Goal: Browse casually

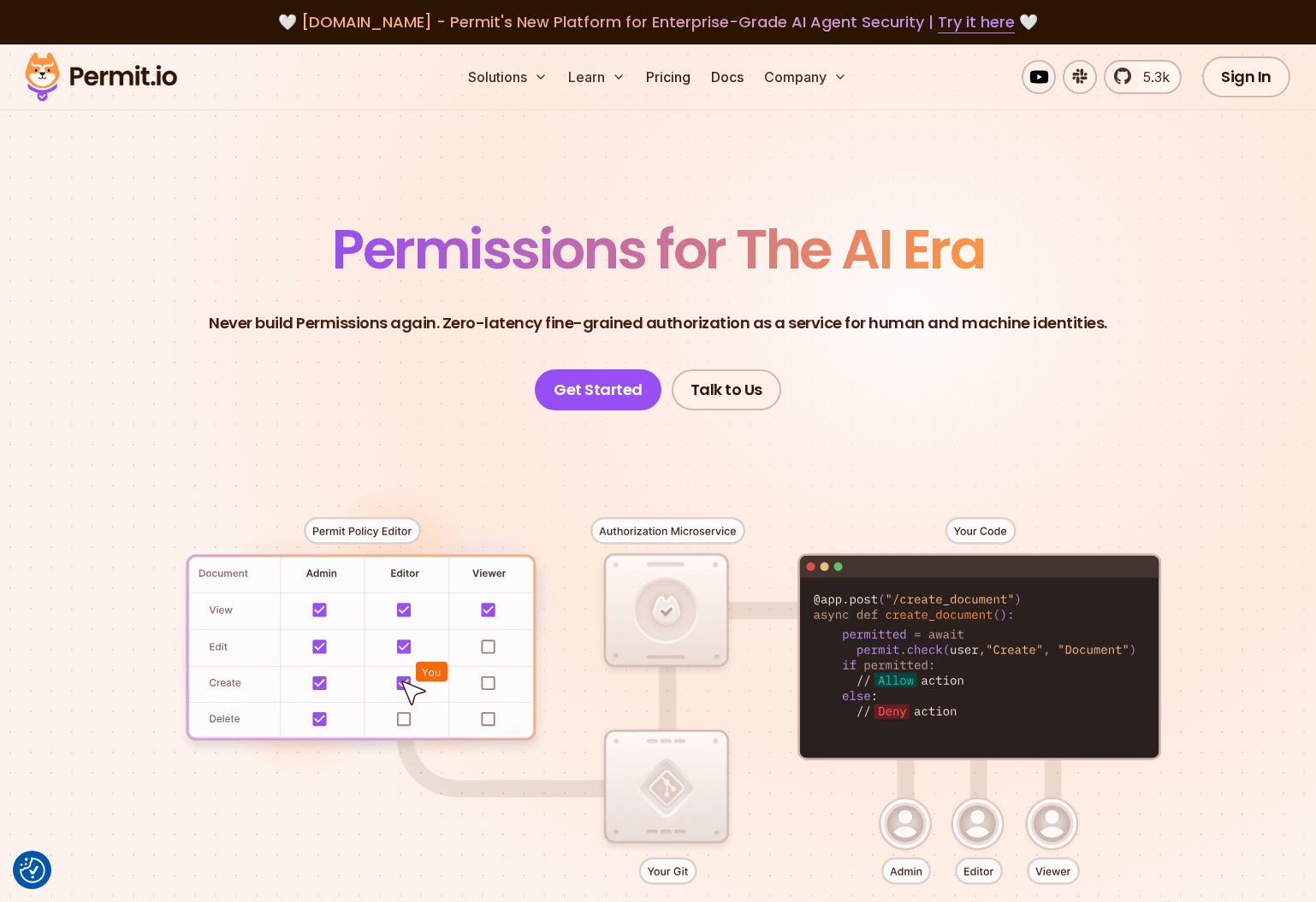
click at [597, 211] on span "Permissions for The AI Era" at bounding box center [657, 248] width 652 height 76
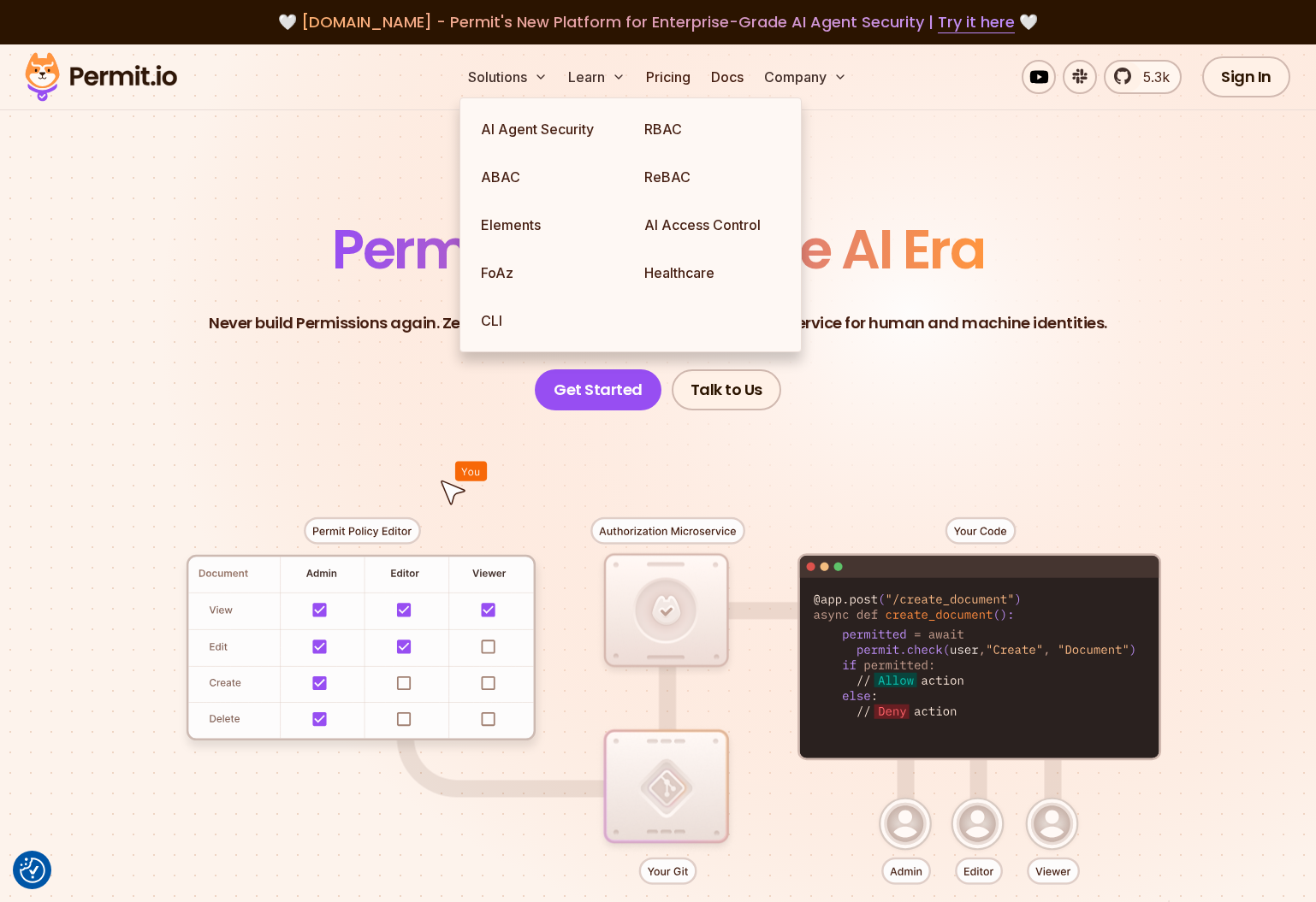
click at [270, 344] on header "Permissions for The AI Era Never build Permissions again. Zero-latency fine-gra…" at bounding box center [657, 316] width 1198 height 188
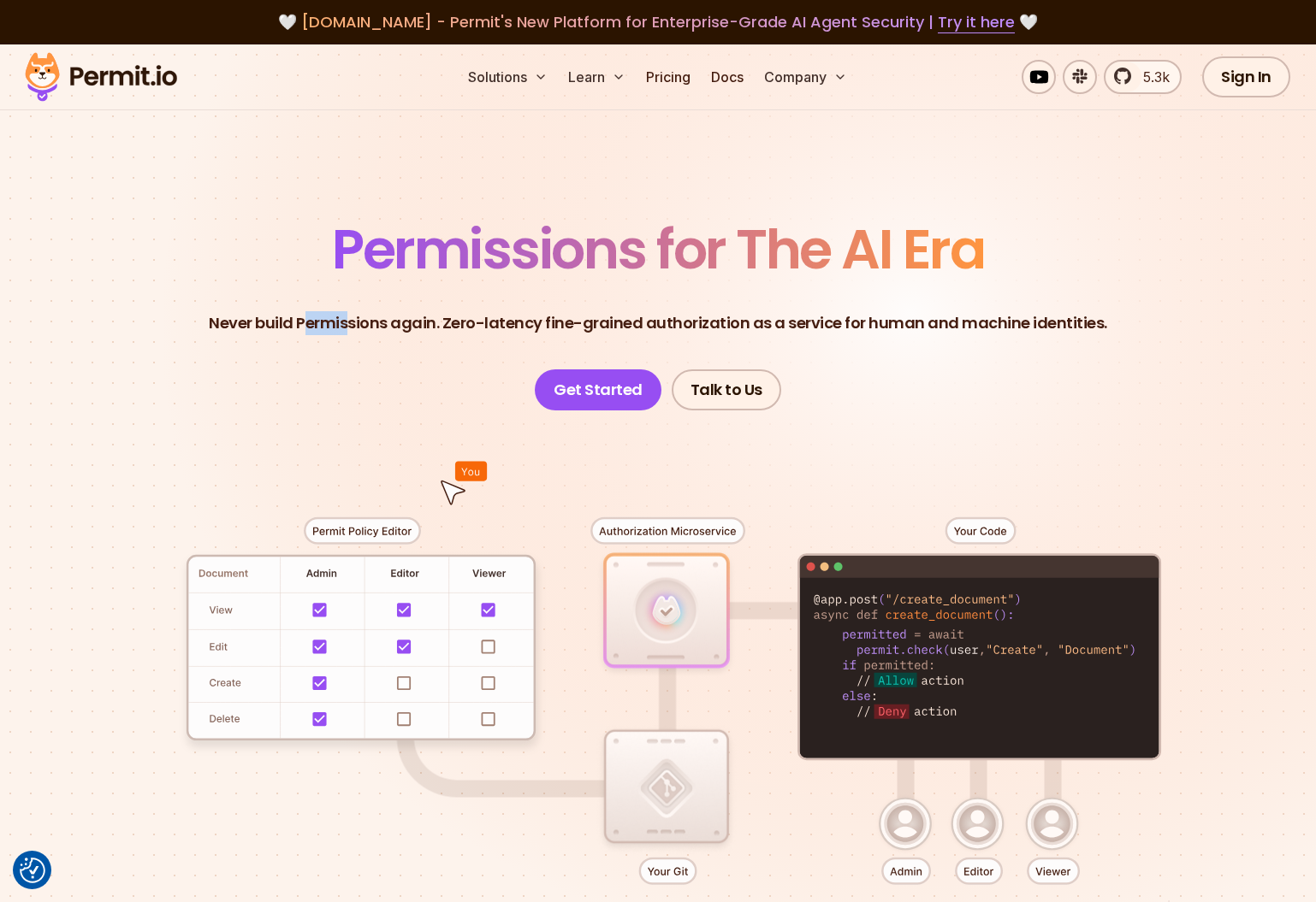
drag, startPoint x: 315, startPoint y: 330, endPoint x: 451, endPoint y: 338, distance: 136.2
click at [396, 333] on p "Never build Permissions again. Zero-latency fine-grained authorization as a ser…" at bounding box center [658, 323] width 899 height 24
click at [523, 337] on header "Permissions for The AI Era Never build Permissions again. Zero-latency fine-gra…" at bounding box center [657, 316] width 1198 height 188
drag, startPoint x: 684, startPoint y: 318, endPoint x: 844, endPoint y: 343, distance: 161.9
click at [788, 334] on p "Never build Permissions again. Zero-latency fine-grained authorization as a ser…" at bounding box center [658, 323] width 899 height 24
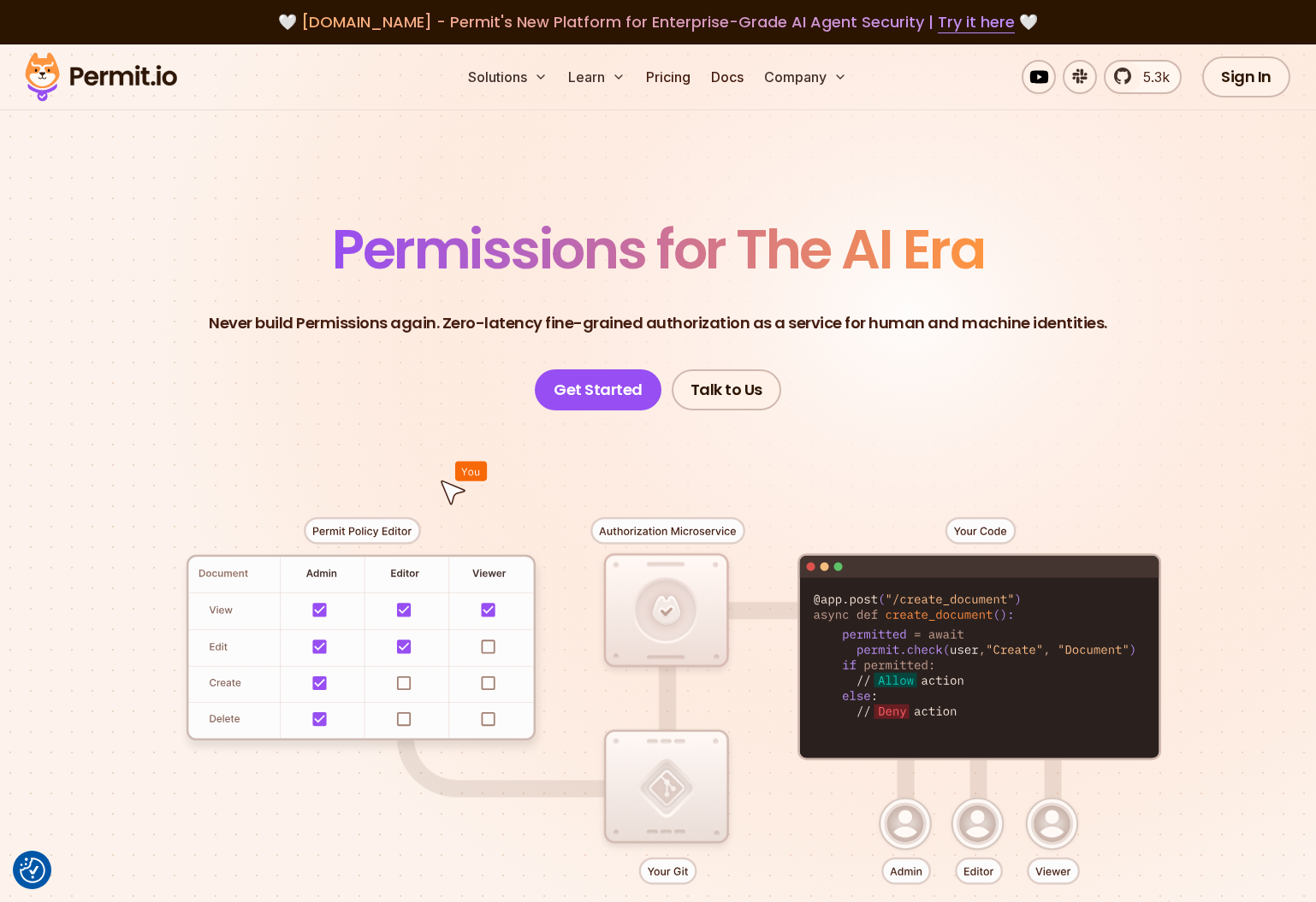
click at [923, 343] on header "Permissions for The AI Era Never build Permissions again. Zero-latency fine-gra…" at bounding box center [657, 316] width 1198 height 188
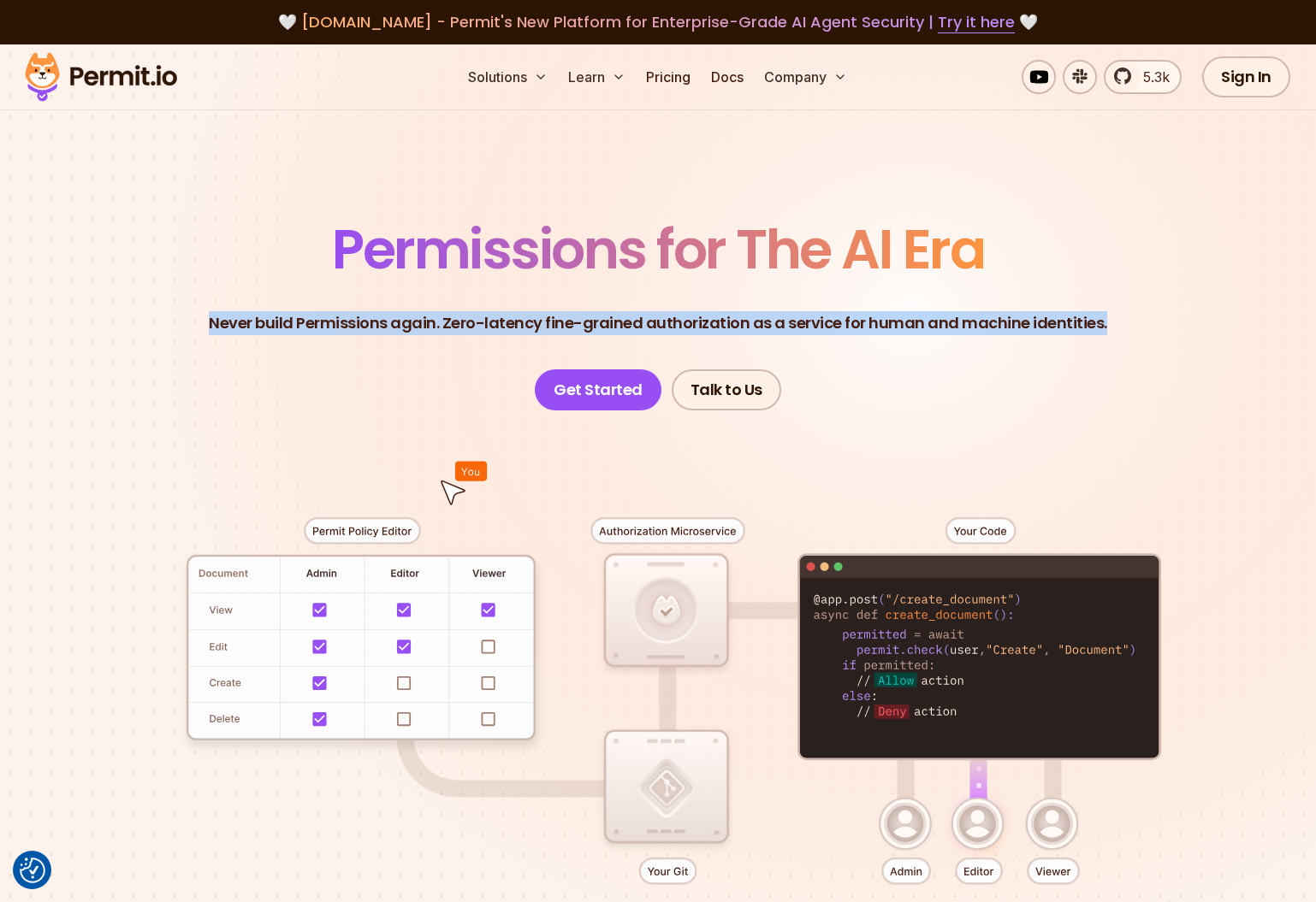
drag, startPoint x: 1166, startPoint y: 349, endPoint x: 312, endPoint y: 290, distance: 856.0
click at [314, 290] on header "Permissions for The AI Era Never build Permissions again. Zero-latency fine-gra…" at bounding box center [657, 316] width 1198 height 188
click at [312, 290] on header "Permissions for The AI Era Never build Permissions again. Zero-latency fine-gra…" at bounding box center [657, 316] width 1198 height 188
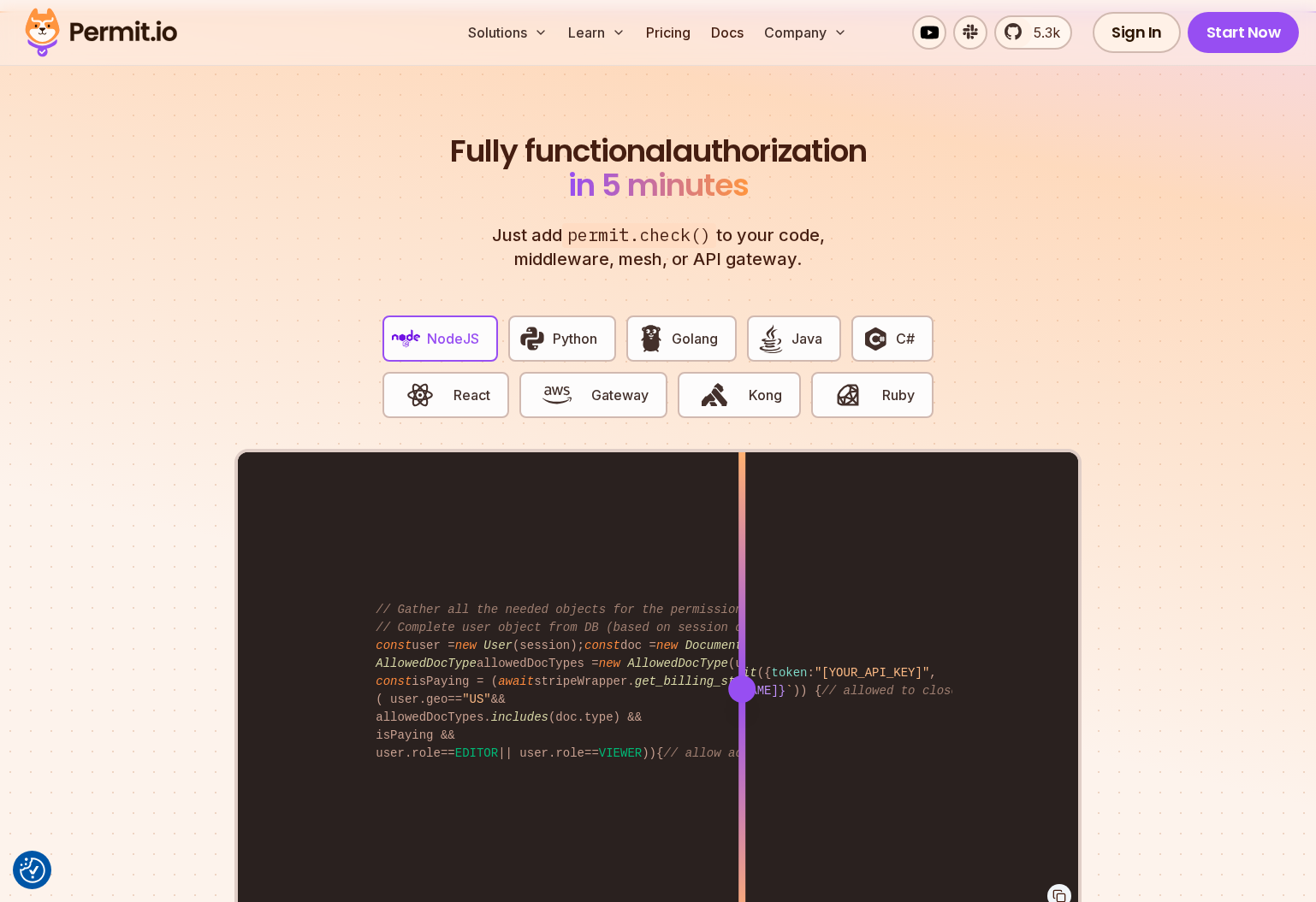
scroll to position [3211, 0]
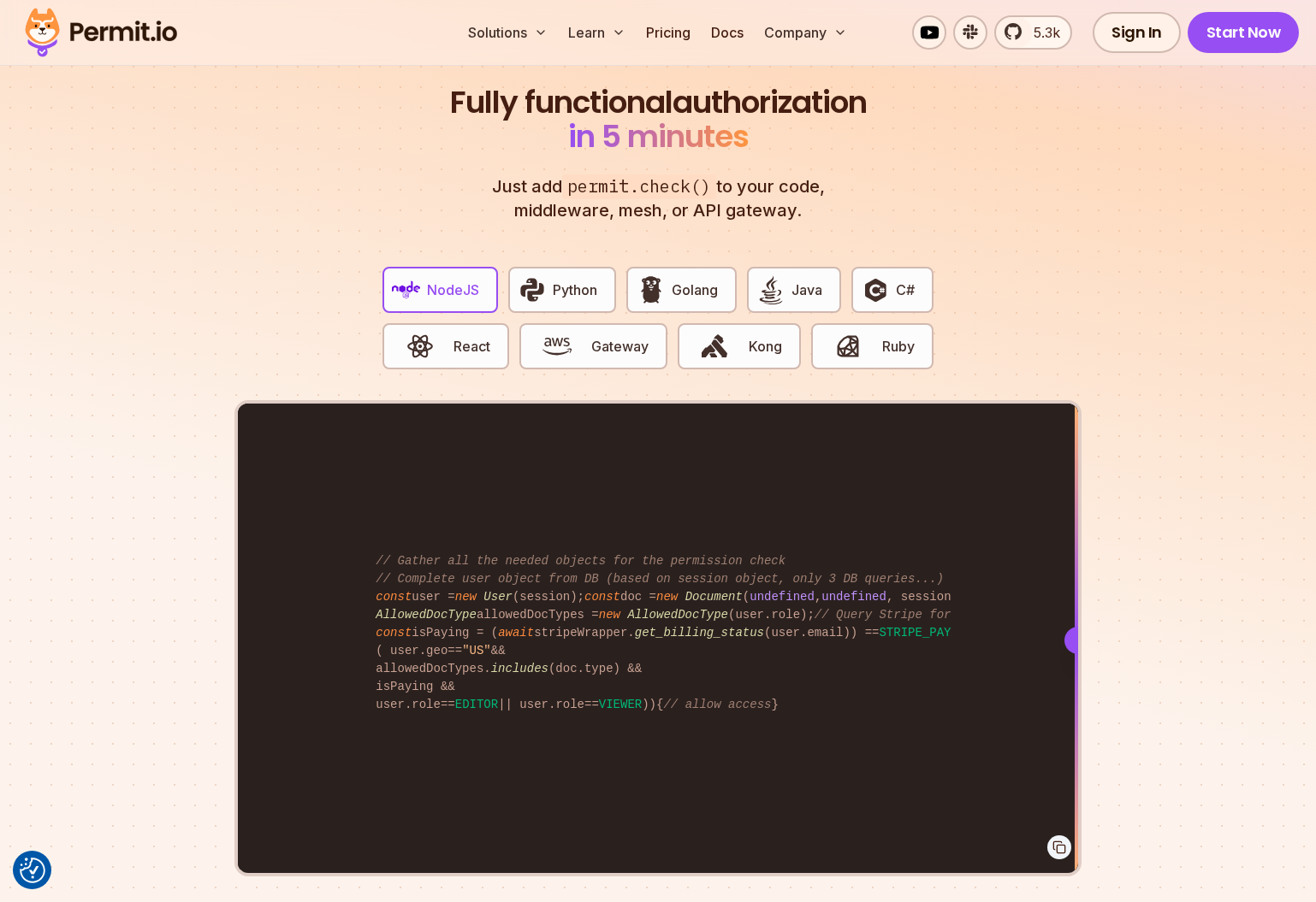
drag, startPoint x: 748, startPoint y: 624, endPoint x: 1102, endPoint y: 690, distance: 360.1
click at [1102, 690] on section "Fully functional authorization in 5 minutes Just add permit.check() to your cod…" at bounding box center [658, 496] width 1316 height 1068
click at [1144, 691] on section "Fully functional authorization in 5 minutes Just add permit.check() to your cod…" at bounding box center [658, 496] width 1316 height 1068
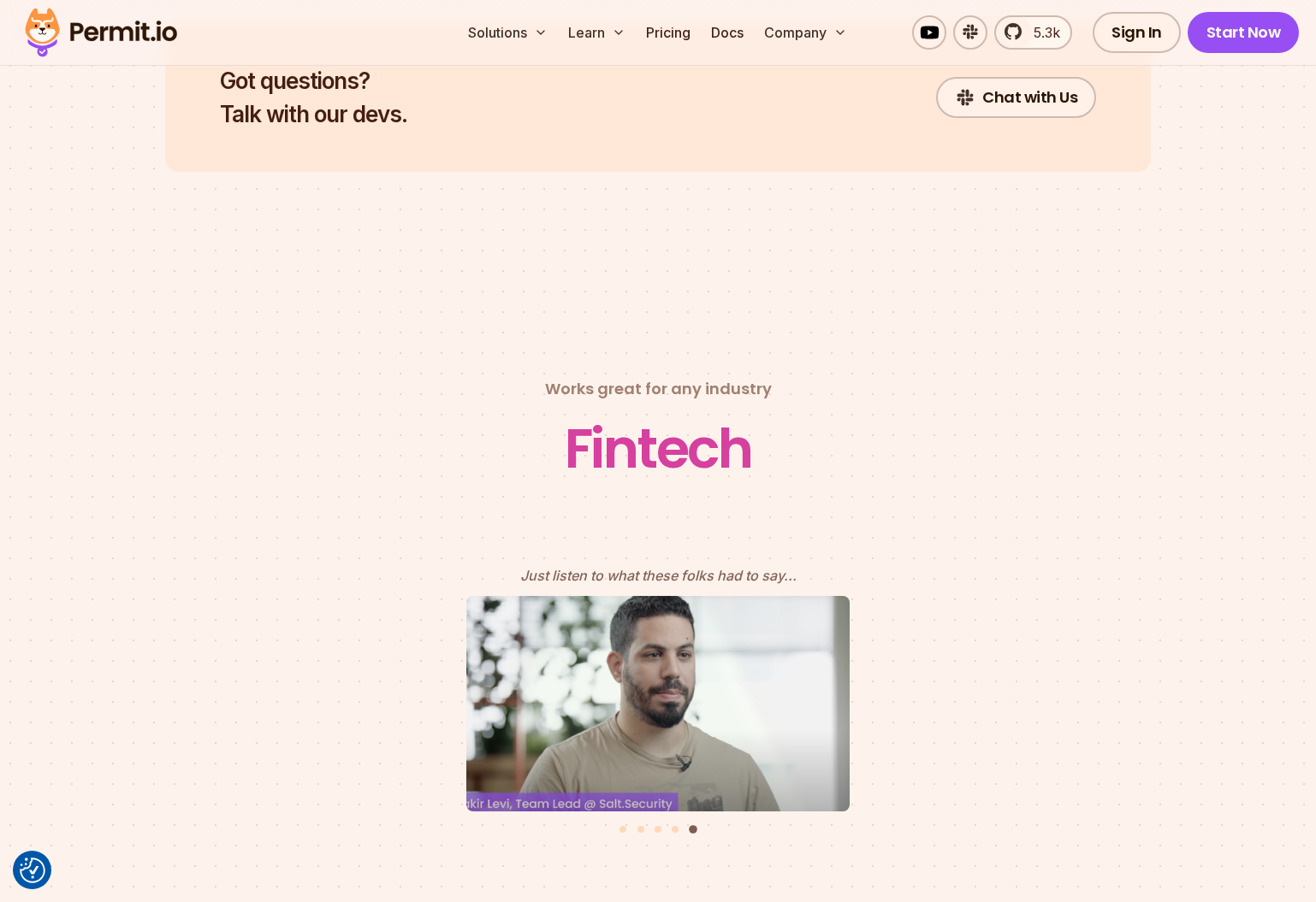
scroll to position [7350, 0]
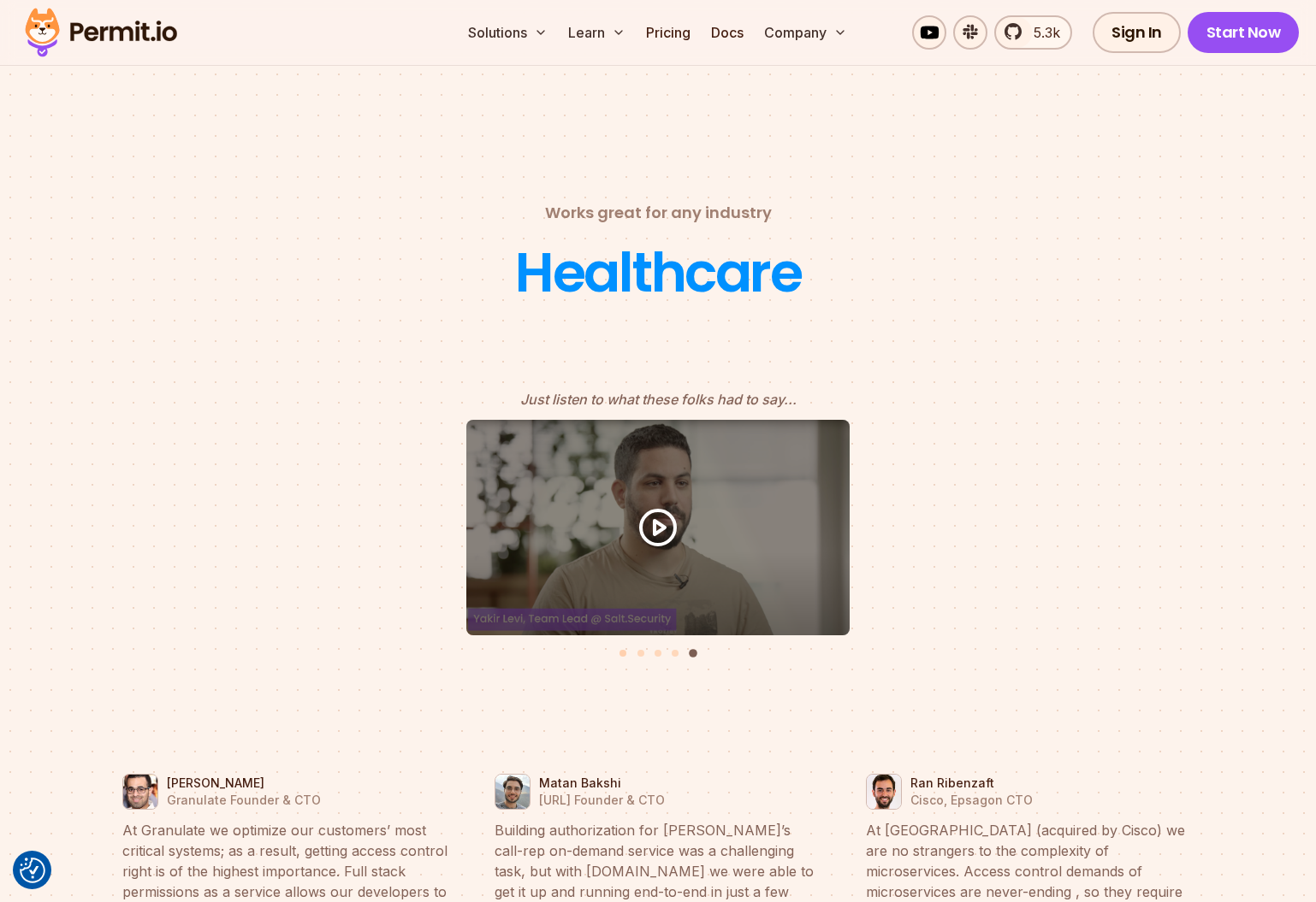
click at [624, 650] on button "Go to slide 1" at bounding box center [623, 654] width 7 height 7
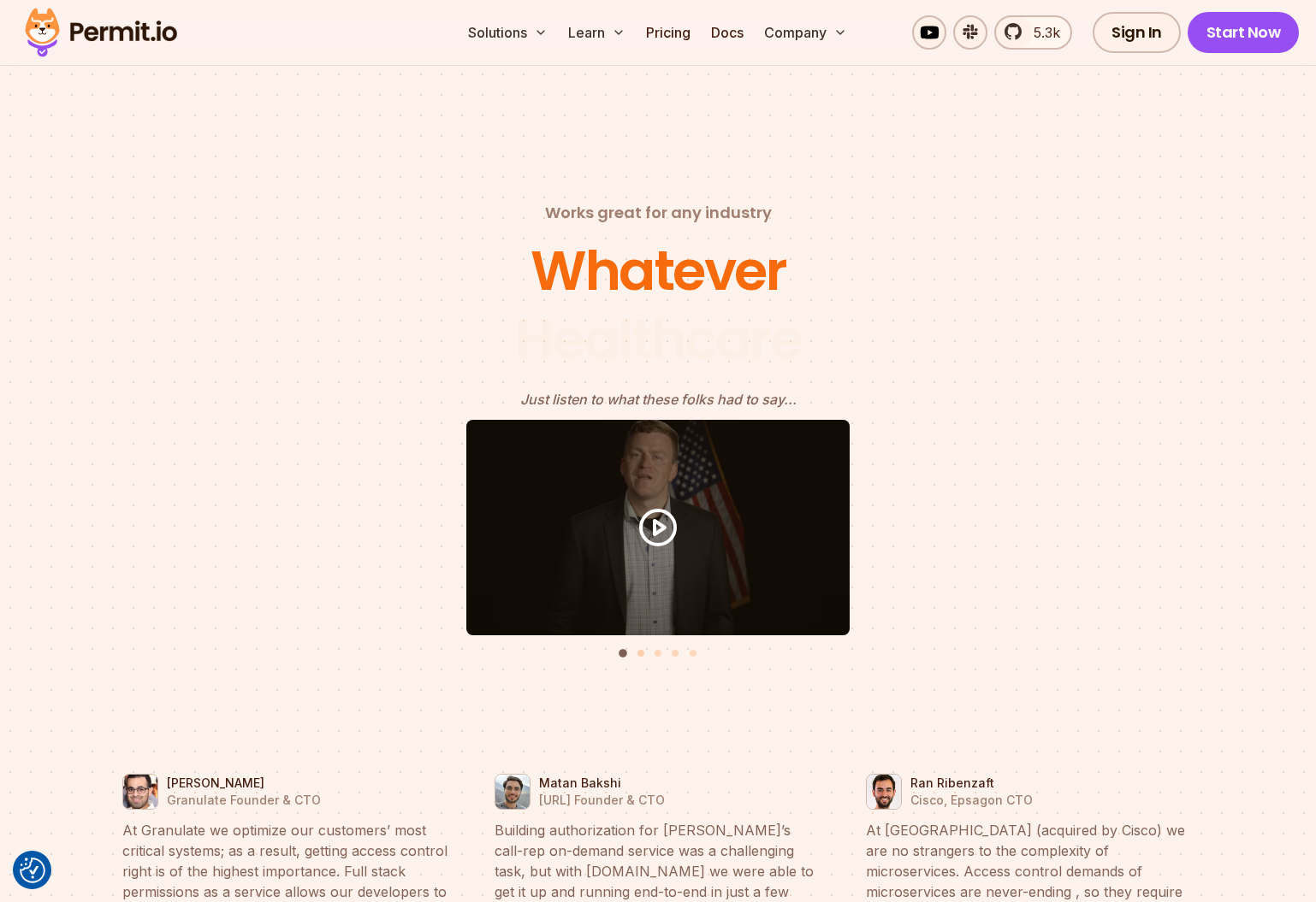
click at [643, 650] on button "Go to slide 2" at bounding box center [640, 654] width 7 height 7
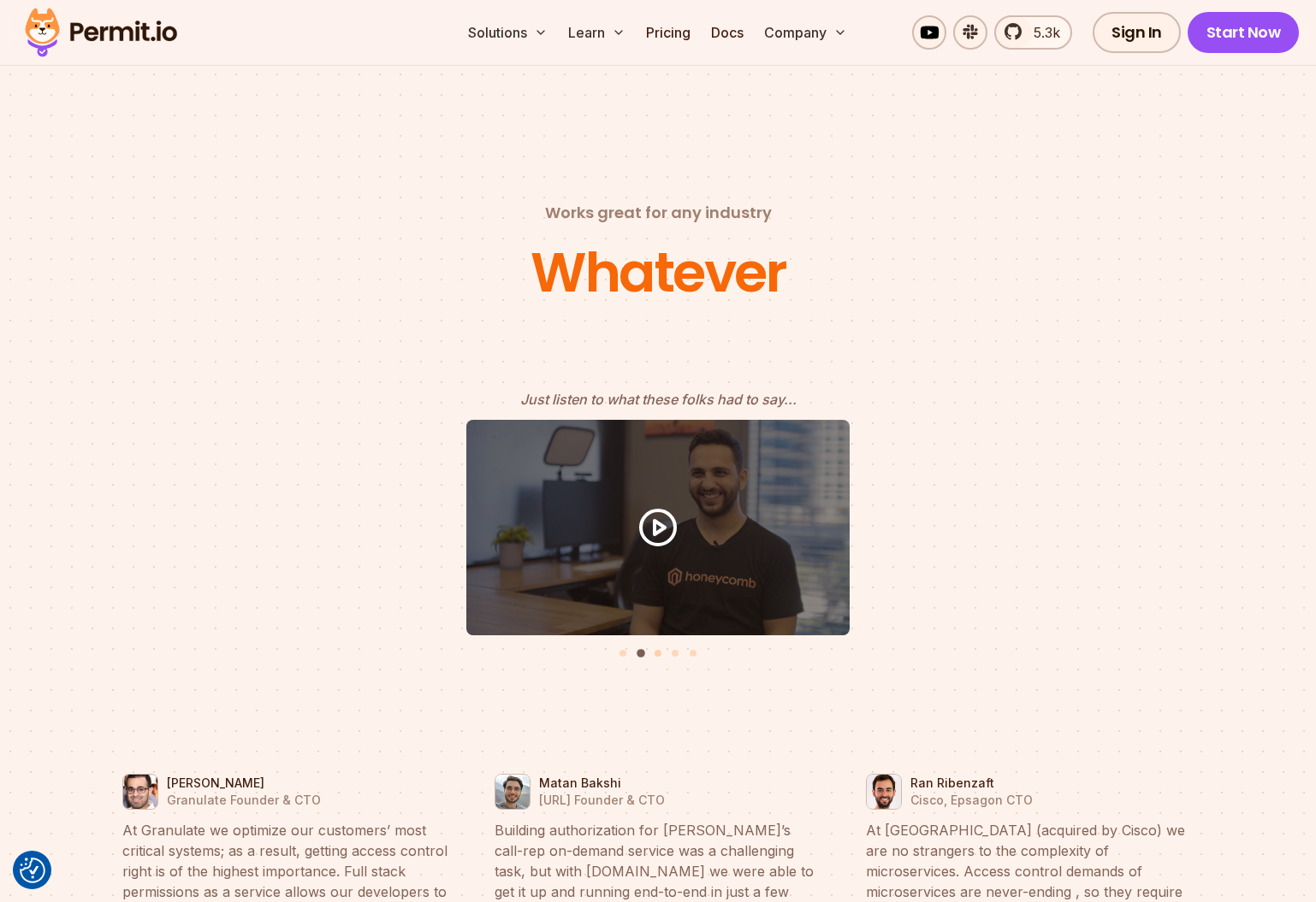
click at [655, 650] on button "Go to slide 3" at bounding box center [658, 654] width 7 height 7
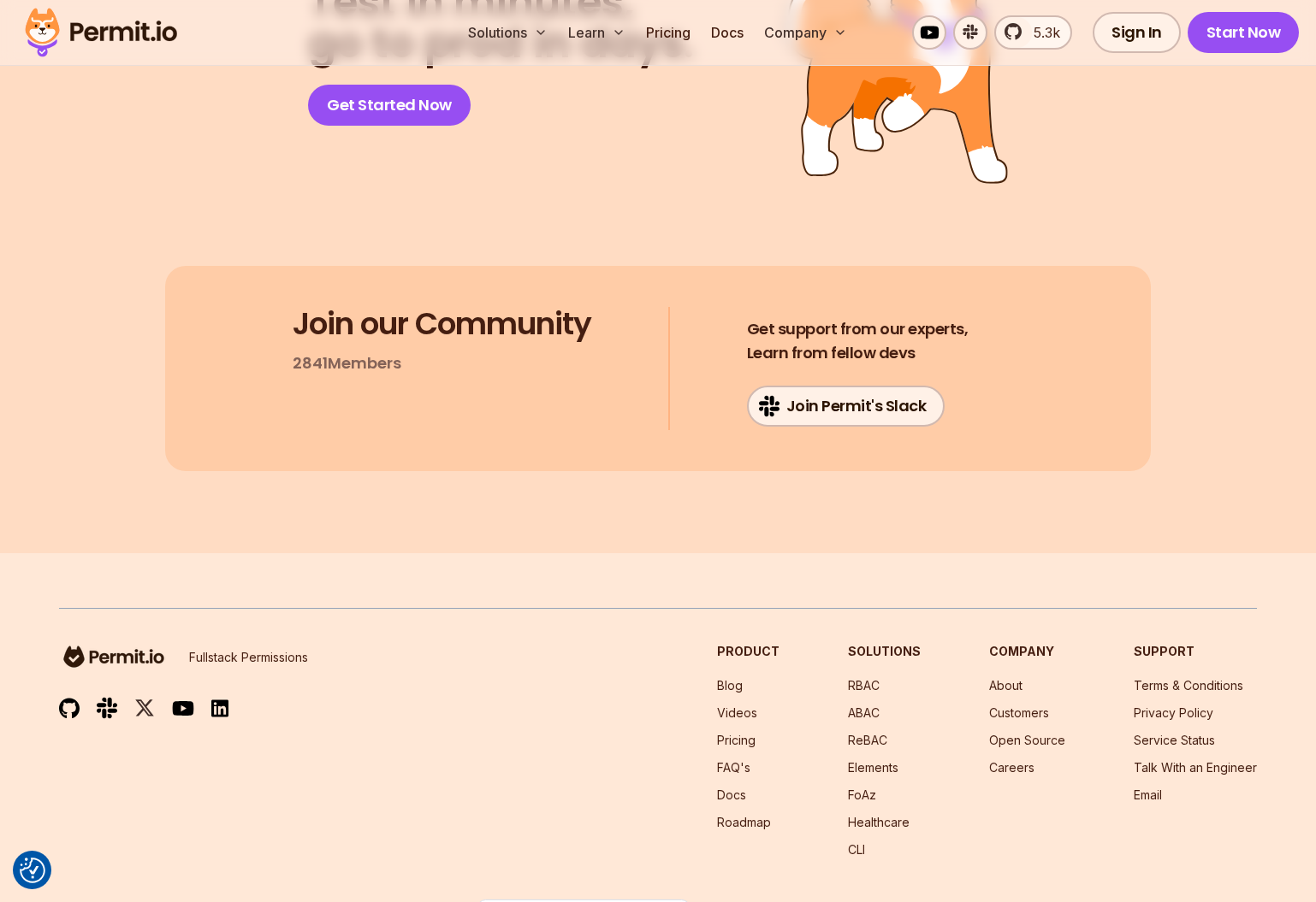
scroll to position [8590, 0]
